Goal: Transaction & Acquisition: Subscribe to service/newsletter

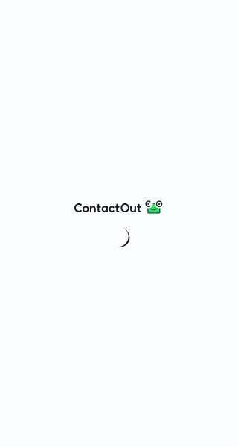
click at [83, 124] on div at bounding box center [119, 223] width 238 height 447
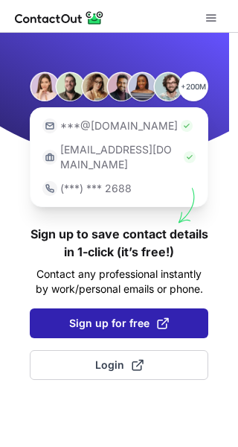
click at [112, 316] on span "Sign up for free" at bounding box center [119, 323] width 100 height 15
